Goal: Check status: Check status

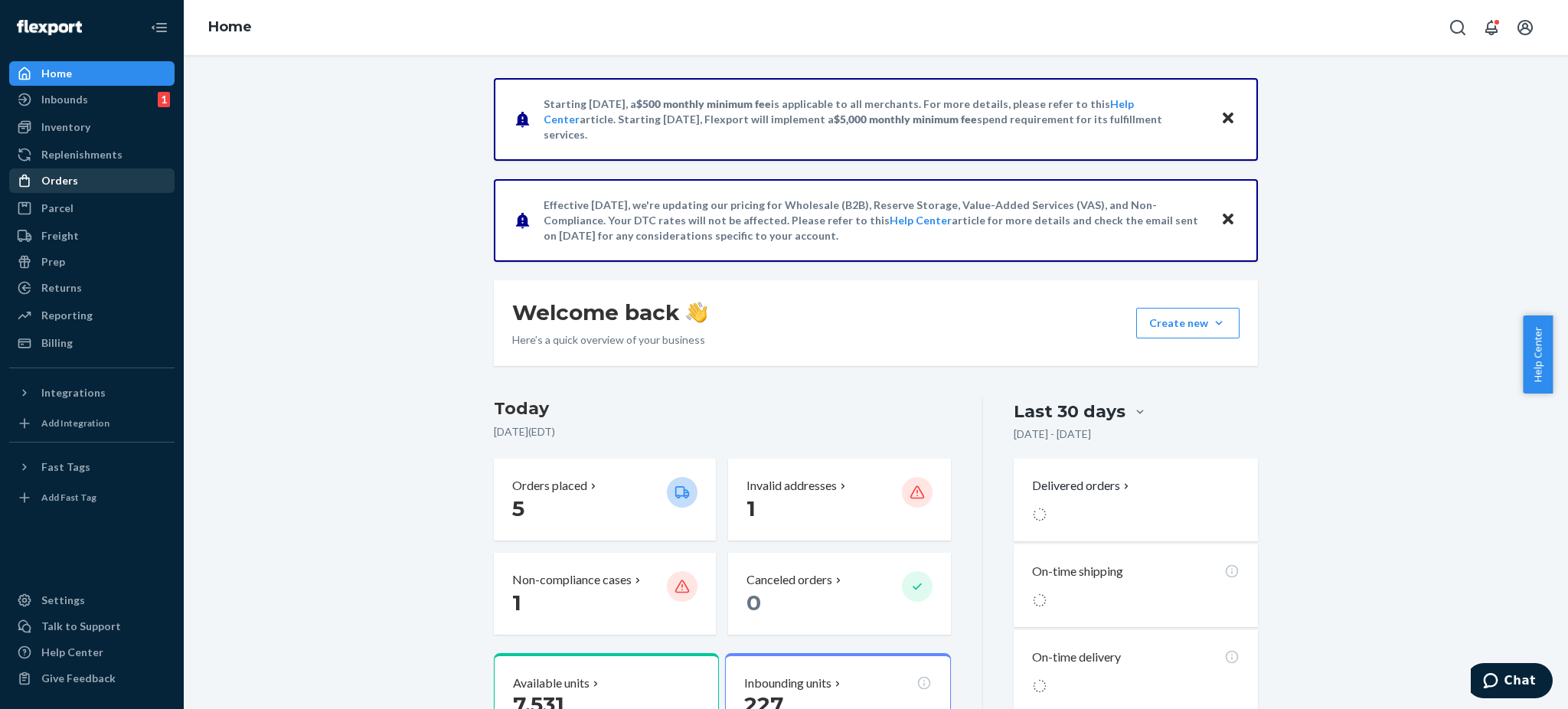
click at [58, 181] on div "Orders" at bounding box center [59, 180] width 37 height 15
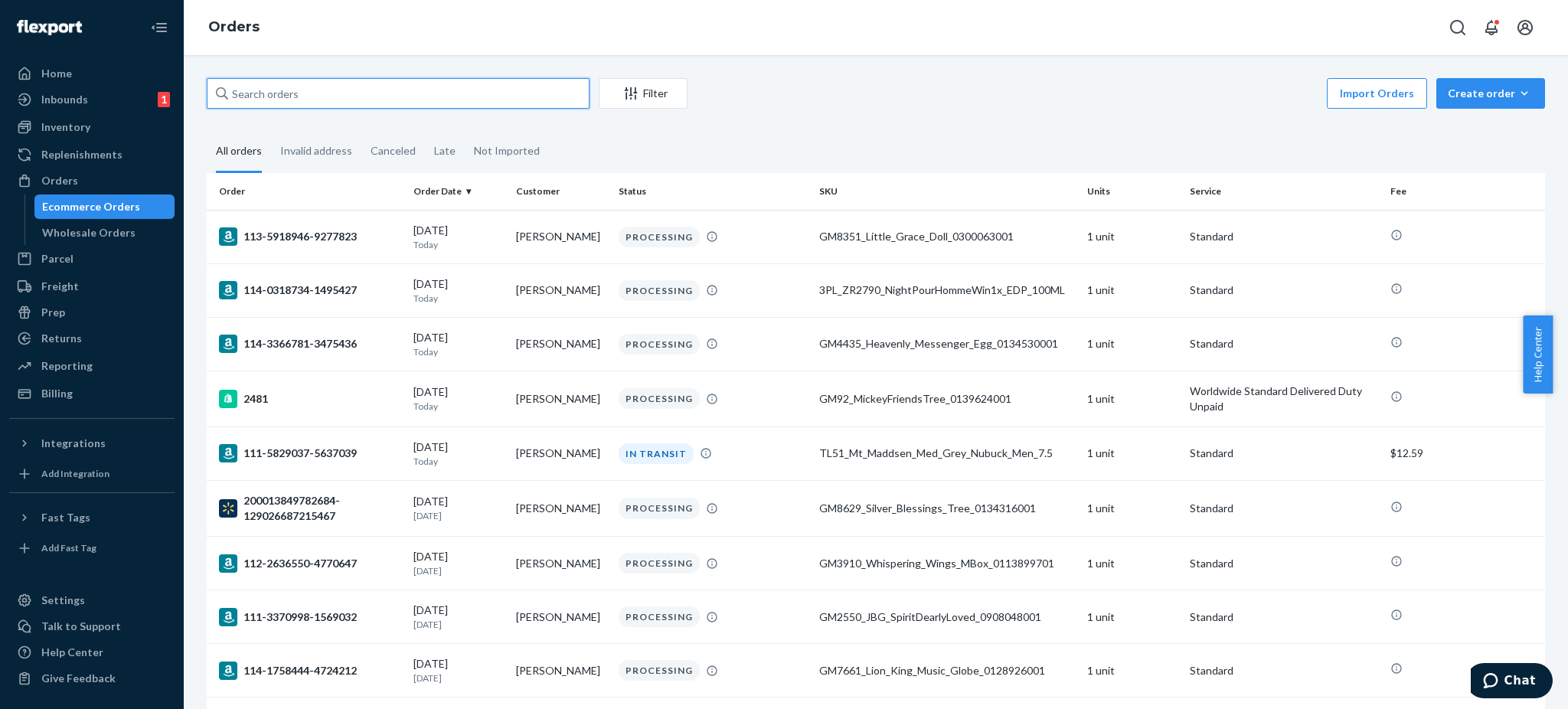
click at [325, 97] on input "text" at bounding box center [398, 93] width 383 height 30
paste input "[PHONE_NUMBER]"
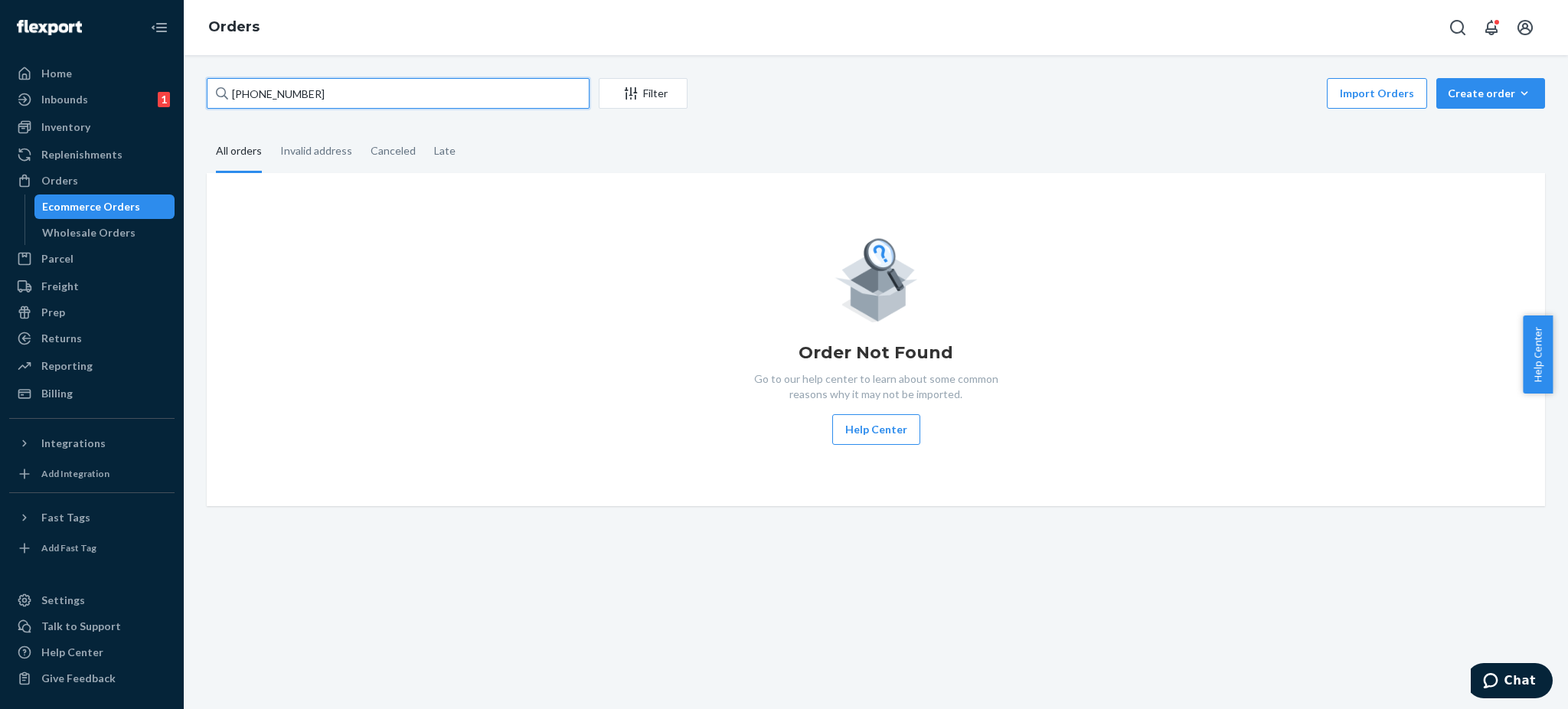
drag, startPoint x: 248, startPoint y: 93, endPoint x: 175, endPoint y: 109, distance: 74.7
click at [175, 109] on div "Home Inbounds 1 Shipping Plans Problems 1 Inventory Products Replenishments Ord…" at bounding box center [784, 354] width 1568 height 709
type input "[PHONE_NUMBER]"
